Goal: Task Accomplishment & Management: Manage account settings

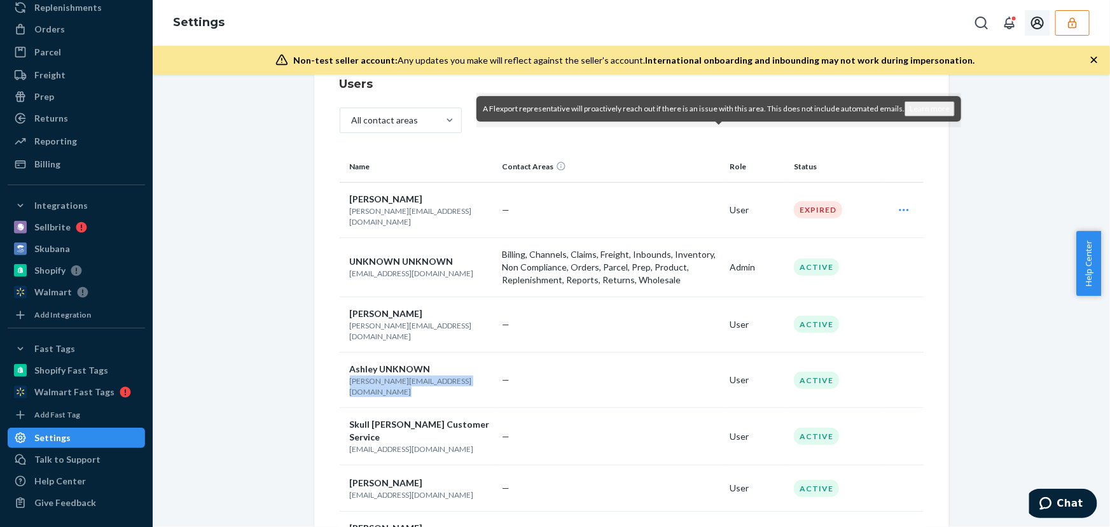
drag, startPoint x: 1072, startPoint y: 25, endPoint x: 1065, endPoint y: 28, distance: 7.4
click at [1072, 25] on icon "button" at bounding box center [1072, 23] width 13 height 13
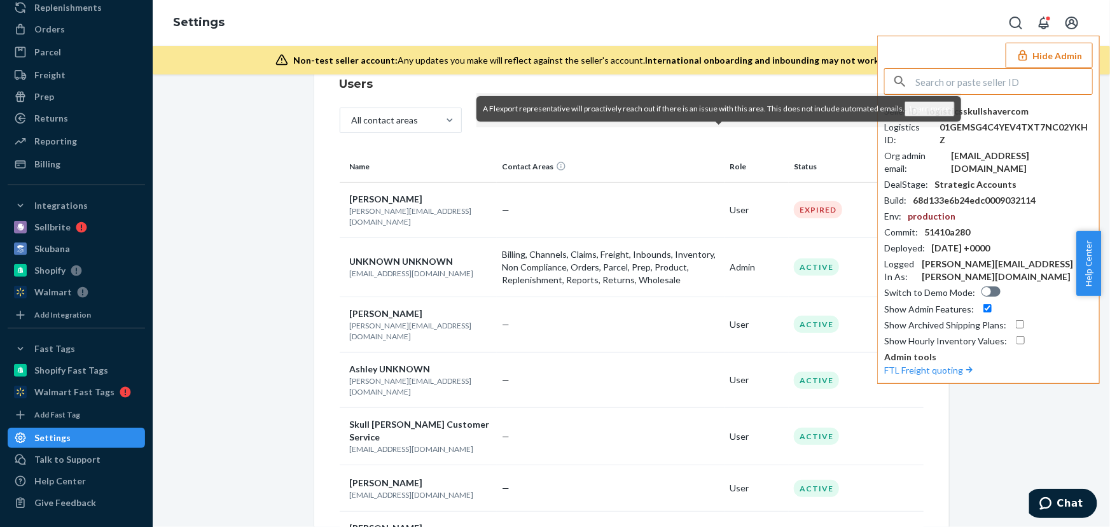
click at [1013, 79] on input "text" at bounding box center [1004, 81] width 177 height 25
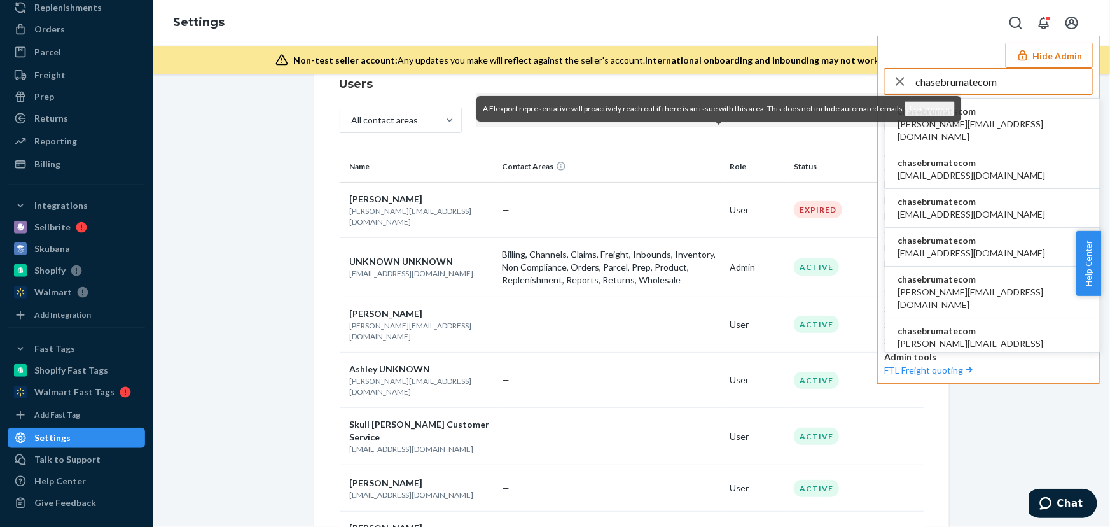
type input "chasebrumatecom"
click at [993, 113] on li "chasebrumatecom [PERSON_NAME][EMAIL_ADDRESS][DOMAIN_NAME]" at bounding box center [992, 125] width 215 height 52
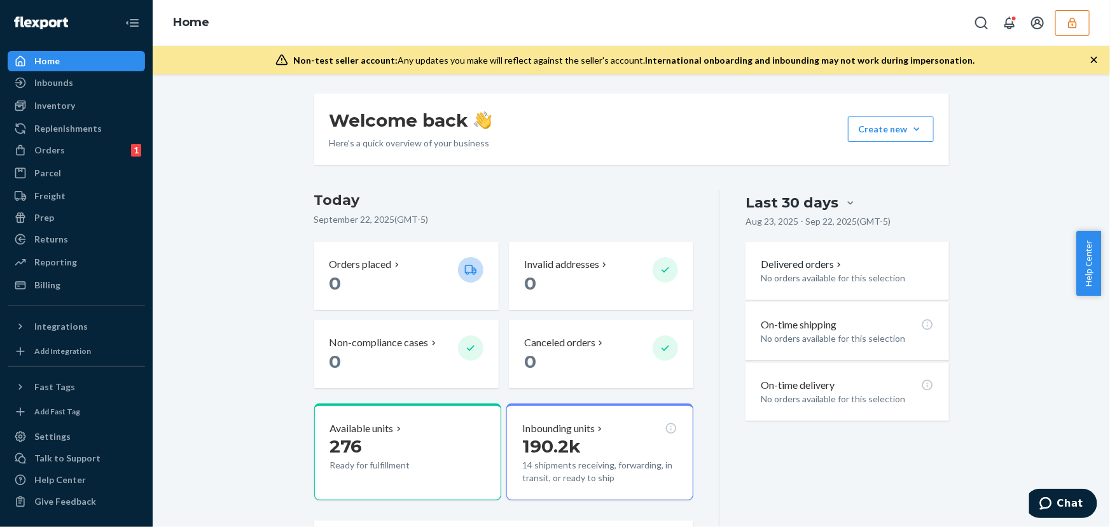
click at [209, 260] on div "Welcome back Here’s a quick overview of your business Create new Create new inb…" at bounding box center [631, 350] width 938 height 512
click at [50, 190] on div "Freight" at bounding box center [49, 196] width 31 height 13
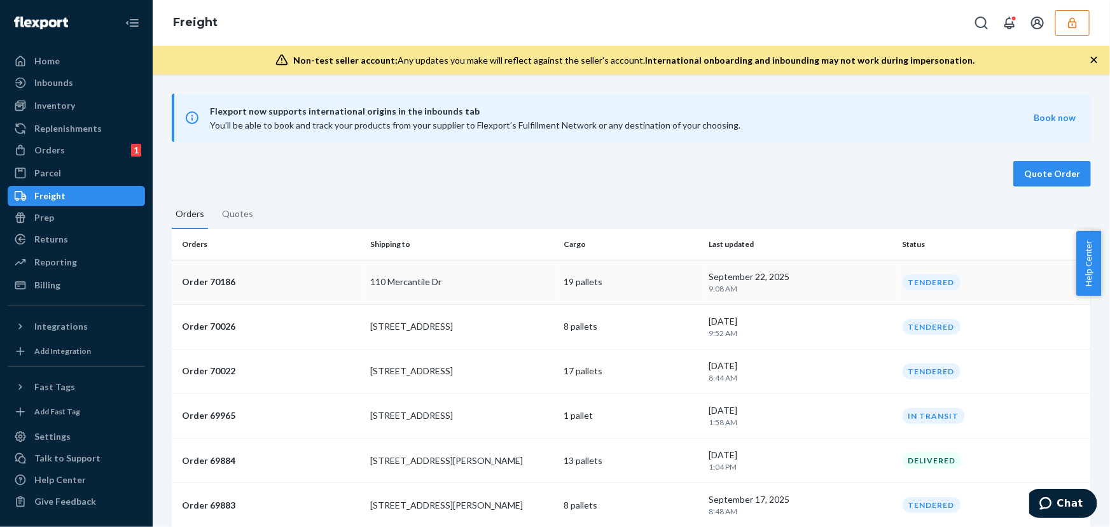
click at [499, 288] on td "110 Mercantile Dr" at bounding box center [461, 282] width 193 height 45
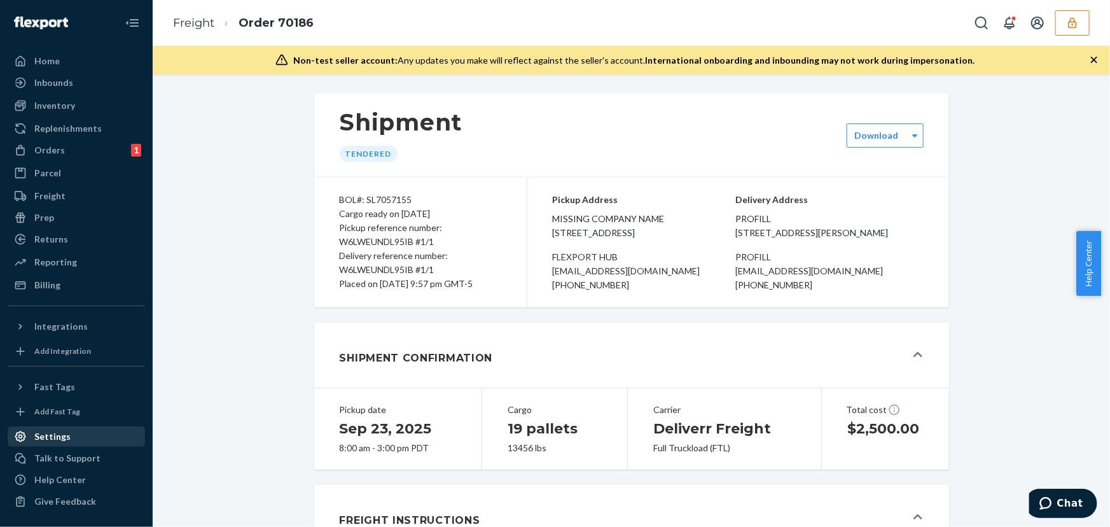
click at [50, 436] on div "Settings" at bounding box center [52, 436] width 36 height 13
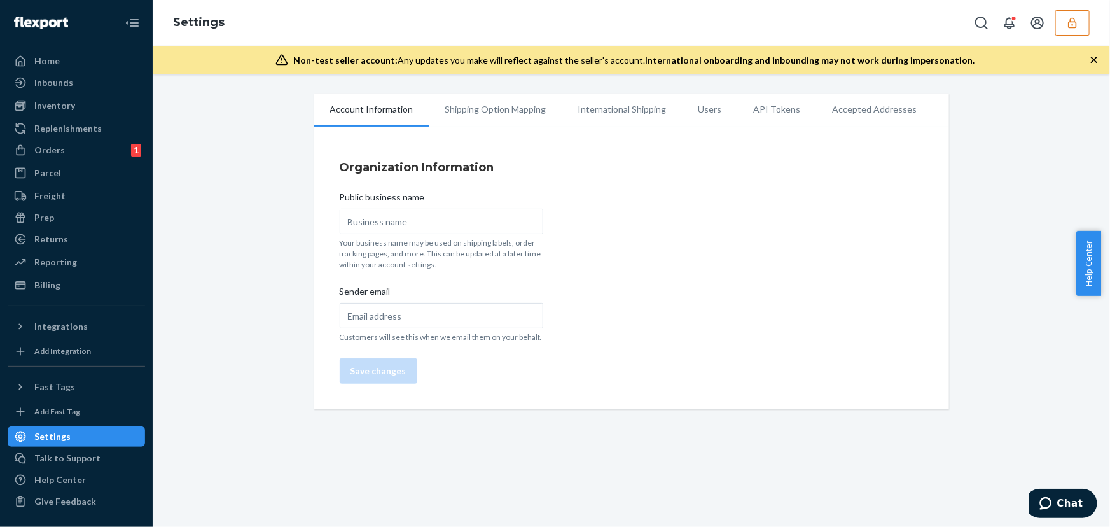
type input "BruMate"
click at [696, 113] on li "Users" at bounding box center [710, 110] width 55 height 32
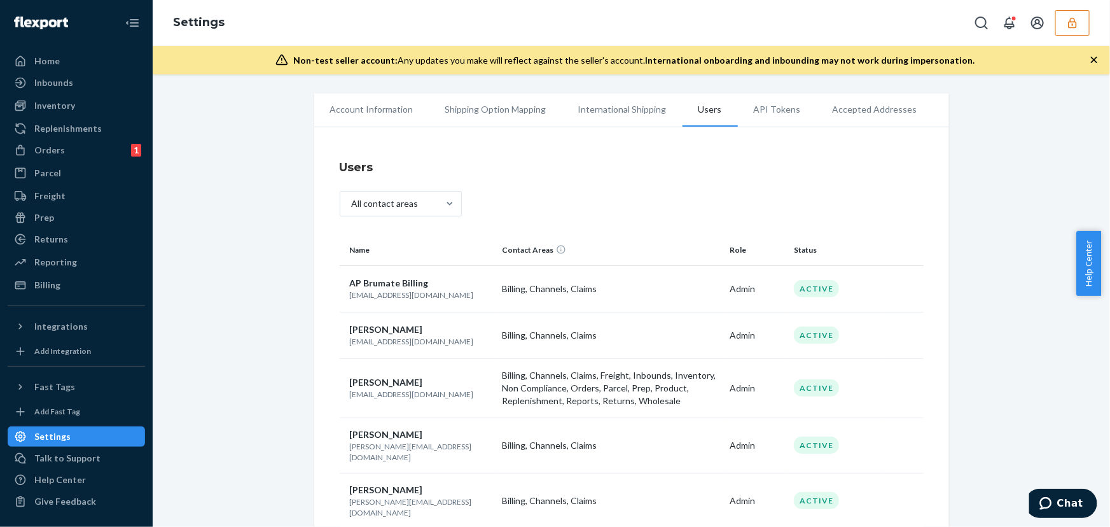
click at [385, 298] on p "[EMAIL_ADDRESS][DOMAIN_NAME]" at bounding box center [421, 294] width 143 height 11
copy p "brumate"
click at [385, 298] on p "[EMAIL_ADDRESS][DOMAIN_NAME]" at bounding box center [421, 294] width 143 height 11
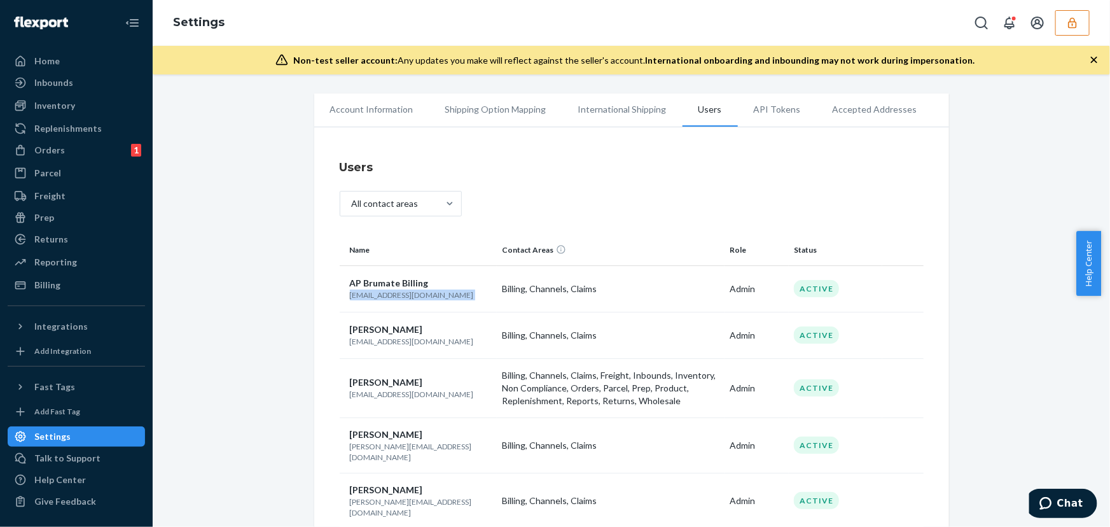
click at [385, 298] on p "[EMAIL_ADDRESS][DOMAIN_NAME]" at bounding box center [421, 294] width 143 height 11
copy p "[EMAIL_ADDRESS][DOMAIN_NAME]"
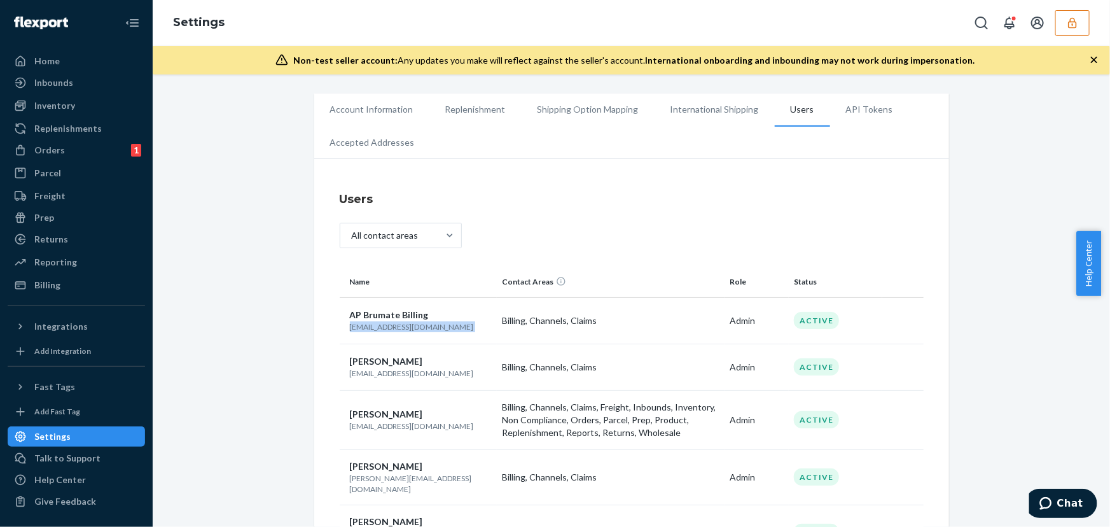
scroll to position [115, 0]
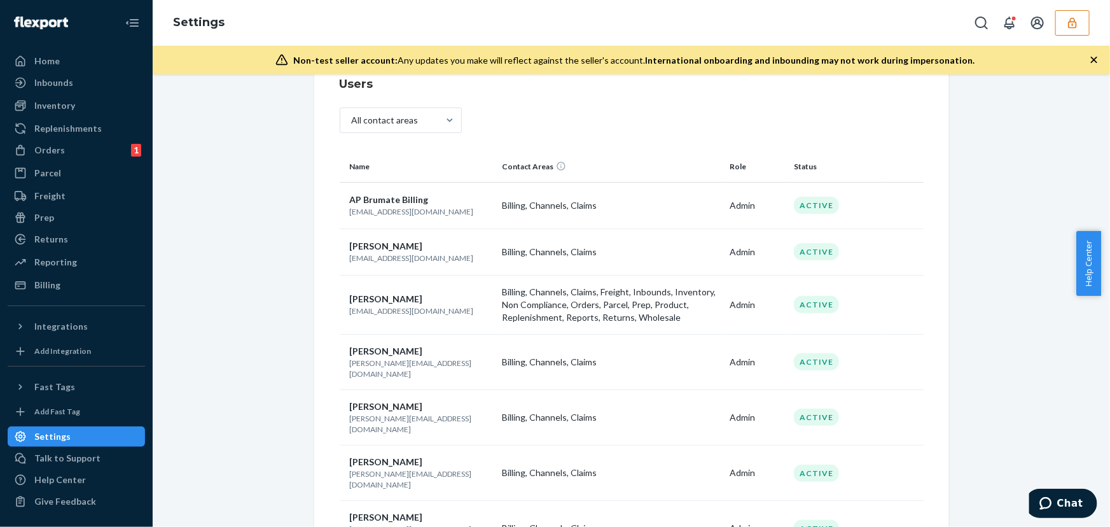
click at [366, 312] on p "[EMAIL_ADDRESS][DOMAIN_NAME]" at bounding box center [421, 310] width 143 height 11
copy p "[EMAIL_ADDRESS][DOMAIN_NAME]"
click at [393, 256] on p "[EMAIL_ADDRESS][DOMAIN_NAME]" at bounding box center [421, 258] width 143 height 11
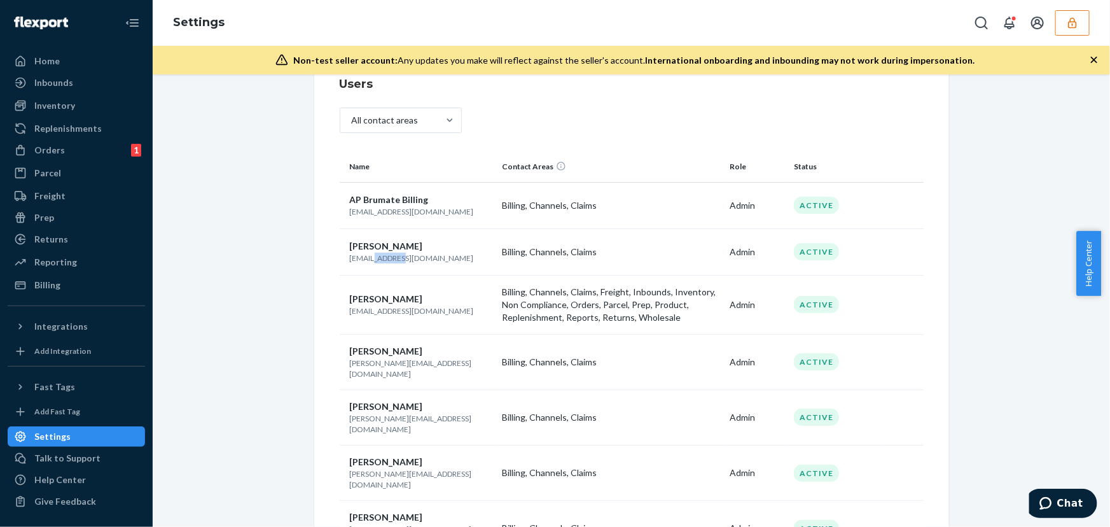
click at [393, 256] on p "[EMAIL_ADDRESS][DOMAIN_NAME]" at bounding box center [421, 258] width 143 height 11
copy p "brumate"
click at [392, 256] on p "[EMAIL_ADDRESS][DOMAIN_NAME]" at bounding box center [421, 258] width 143 height 11
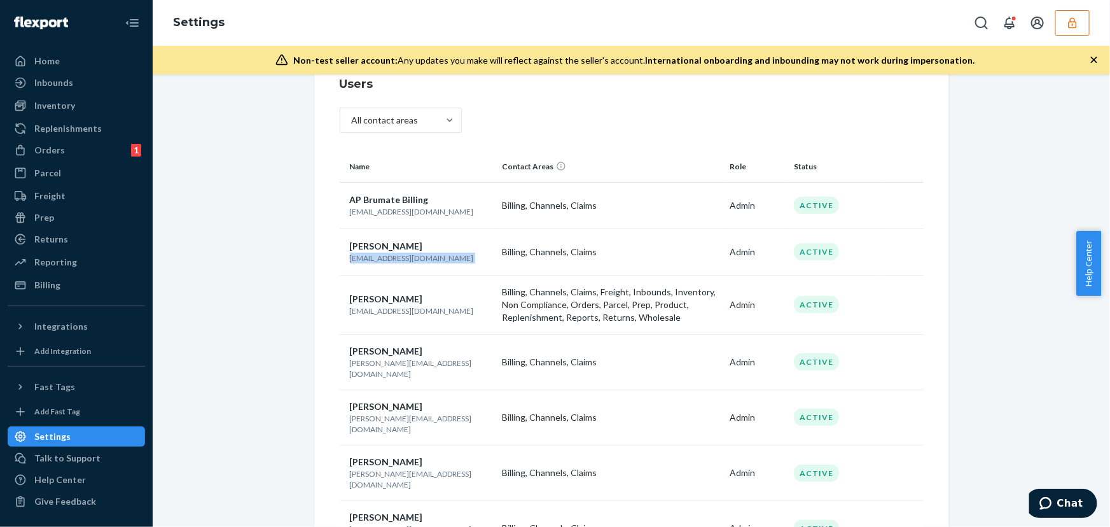
copy p "[EMAIL_ADDRESS][DOMAIN_NAME]"
